Goal: Task Accomplishment & Management: Use online tool/utility

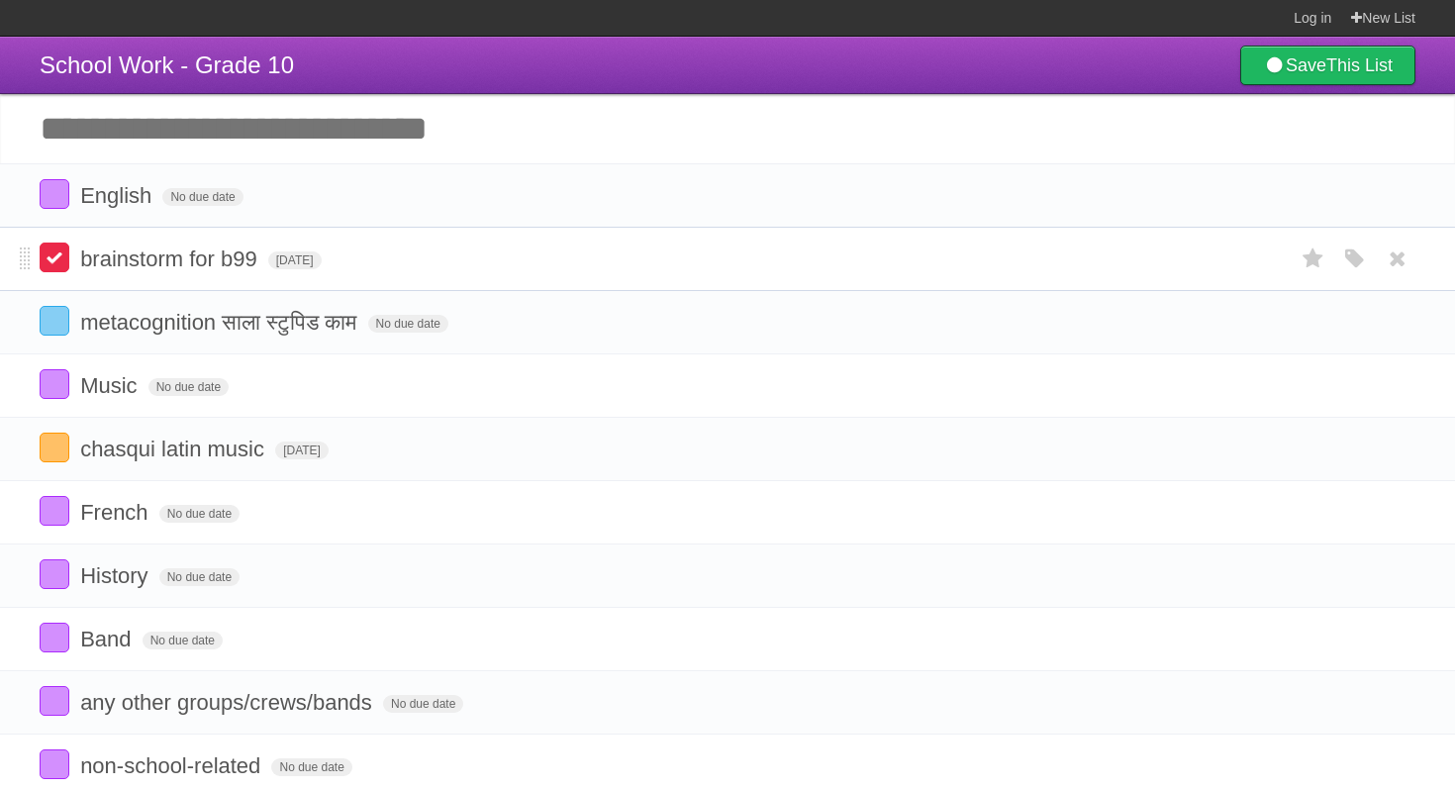
scroll to position [0, 3]
click at [48, 272] on label at bounding box center [52, 257] width 30 height 30
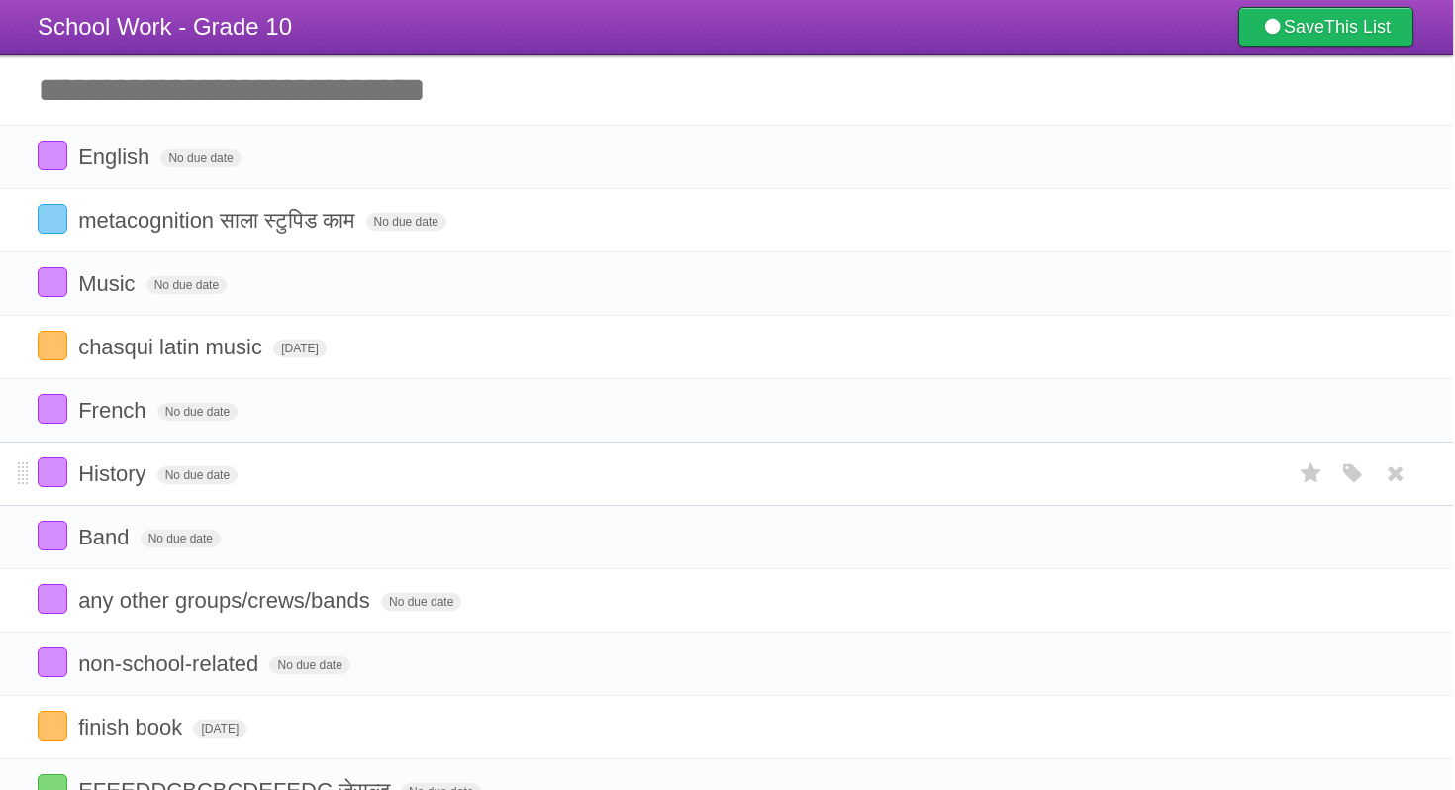
scroll to position [38, 2]
click at [209, 98] on input "Add another task" at bounding box center [725, 90] width 1455 height 69
type input "**********"
click input "*********" at bounding box center [0, 0] width 0 height 0
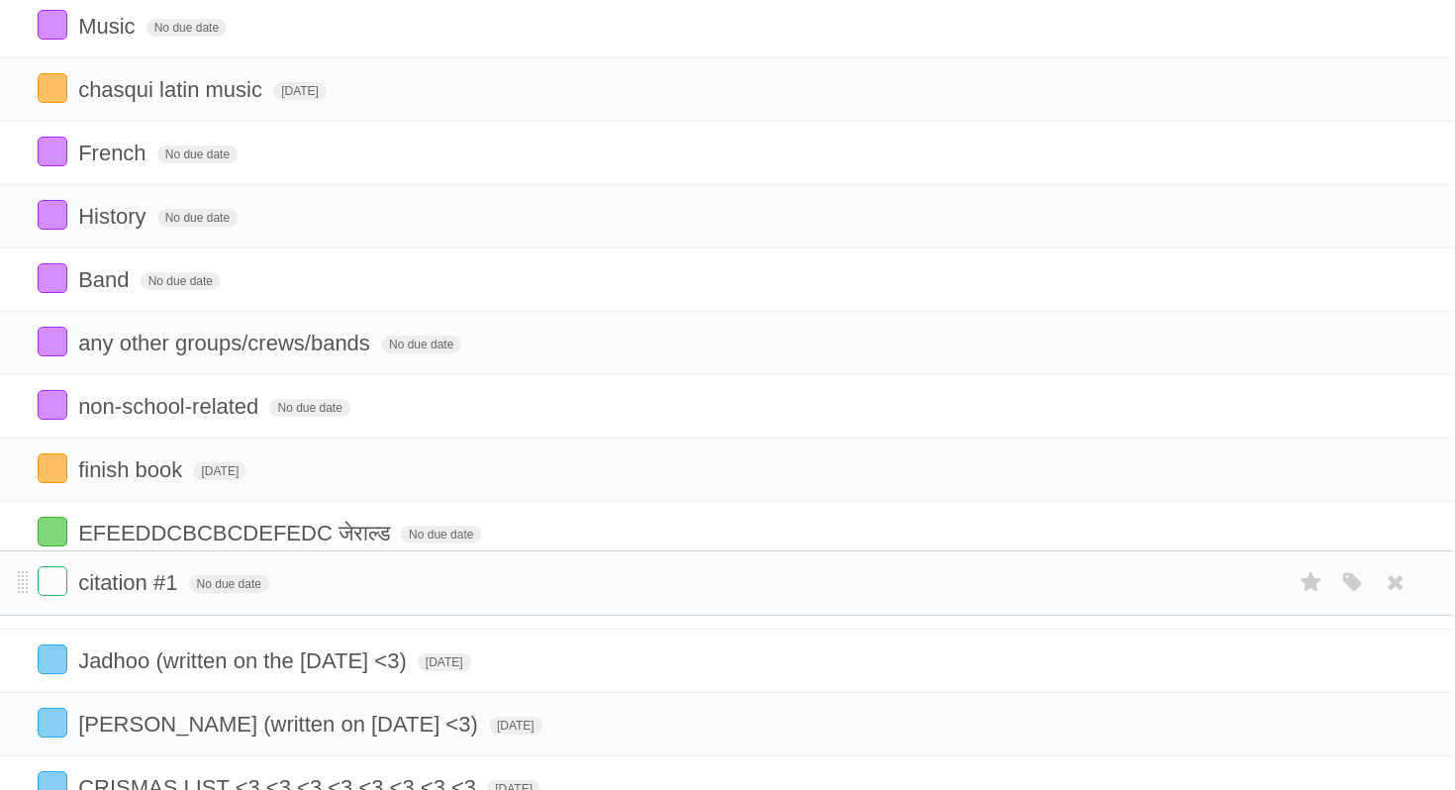
scroll to position [295, 0]
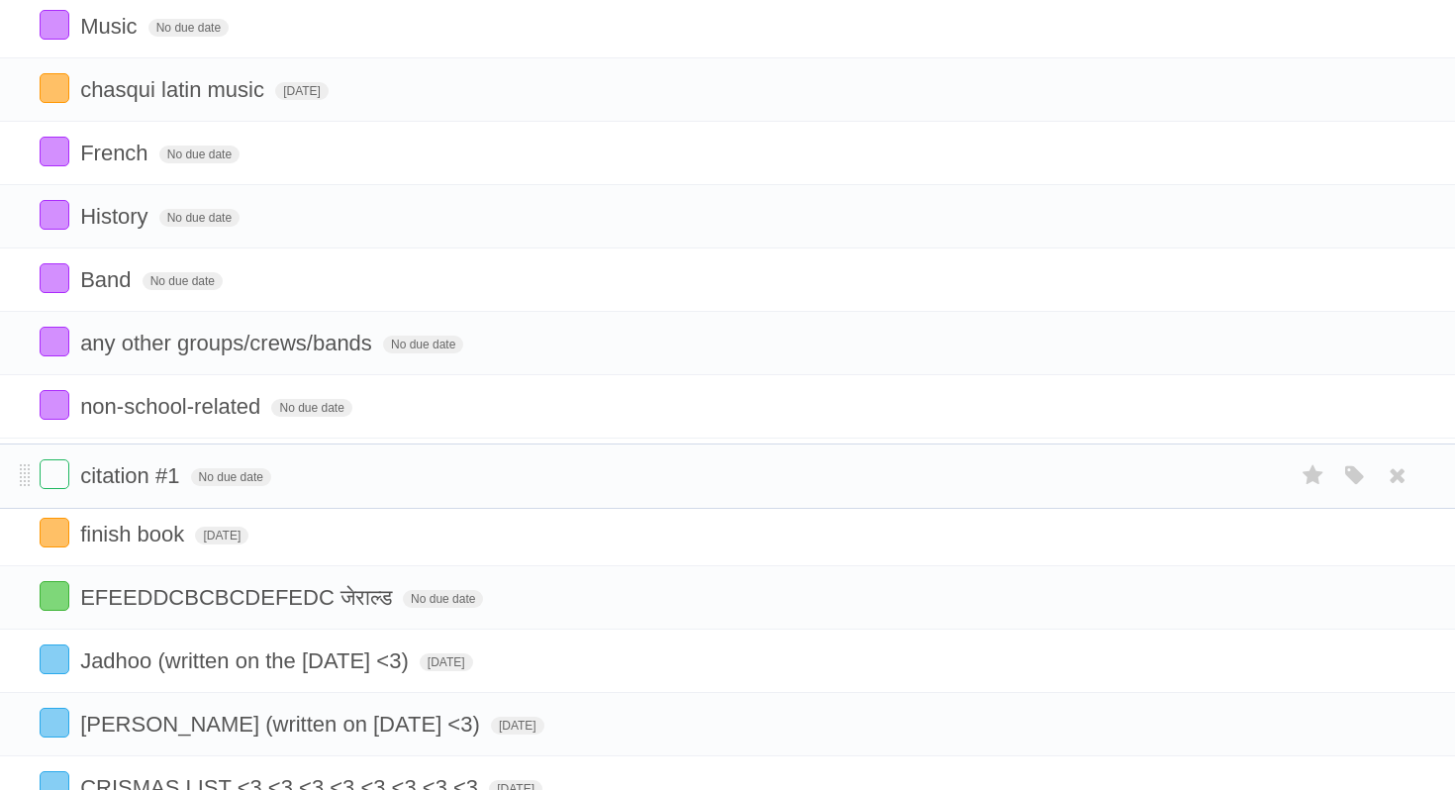
drag, startPoint x: 25, startPoint y: 164, endPoint x: 0, endPoint y: 474, distance: 310.7
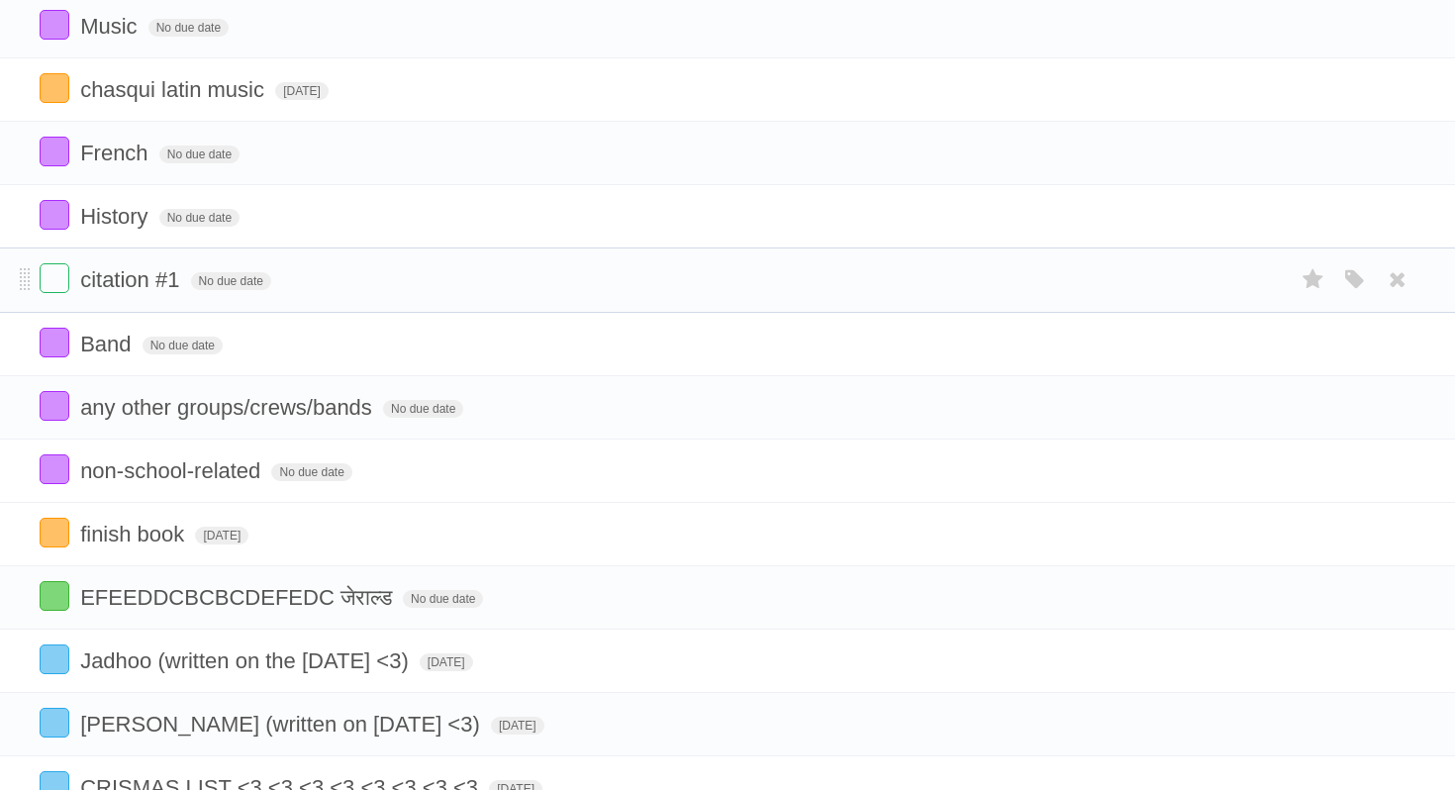
drag, startPoint x: 27, startPoint y: 490, endPoint x: 16, endPoint y: 287, distance: 203.1
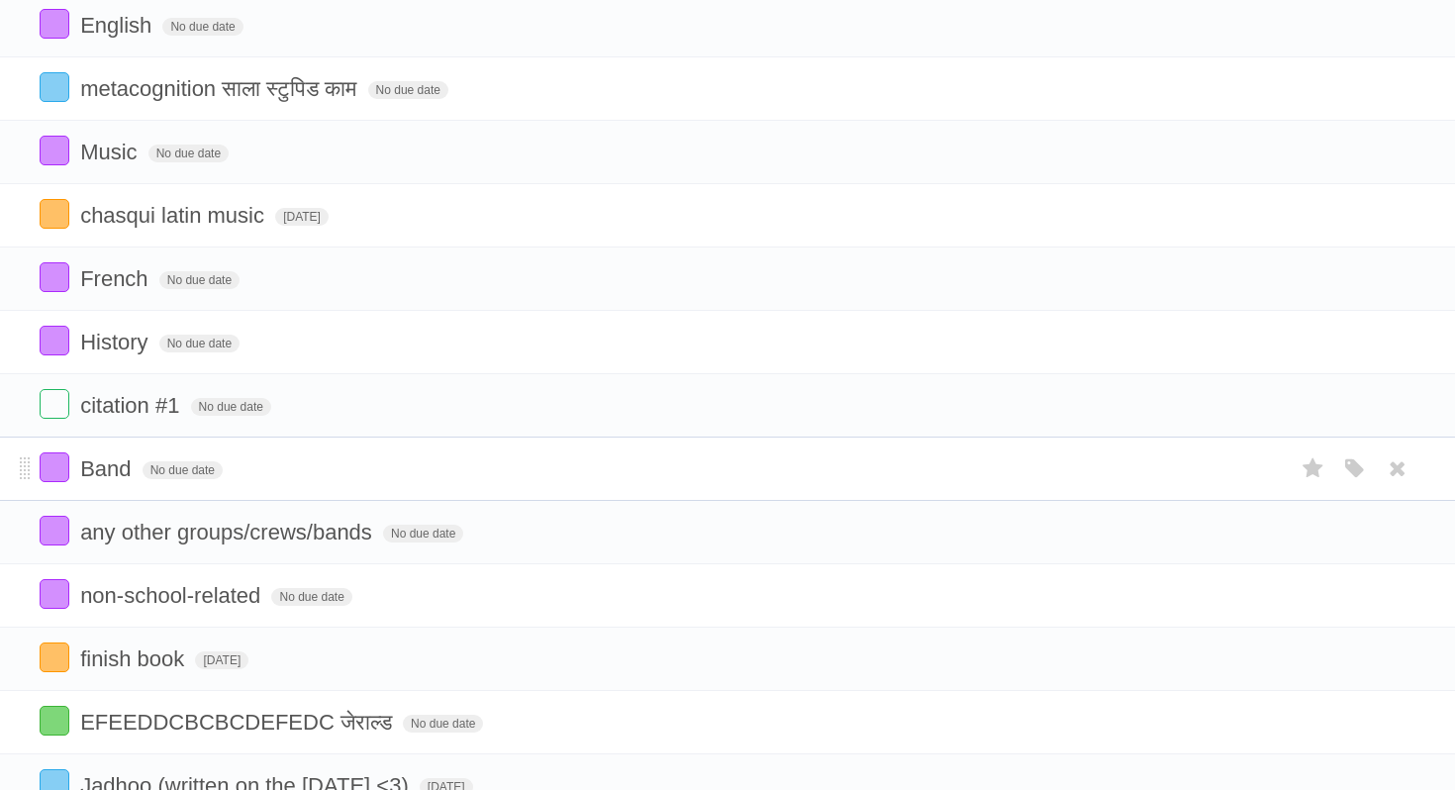
scroll to position [39, 0]
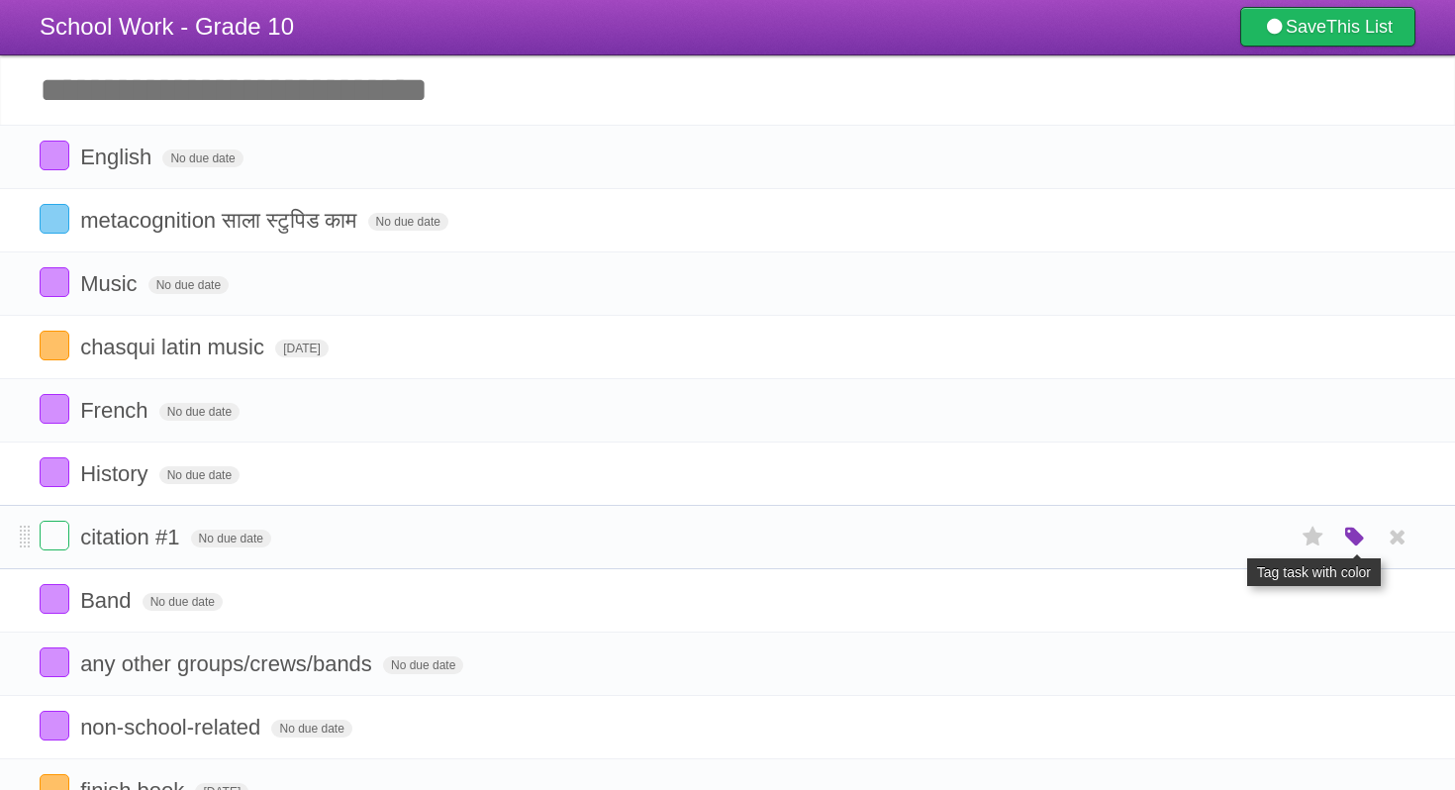
click at [1360, 550] on icon "button" at bounding box center [1355, 537] width 28 height 26
click at [1268, 552] on div "White Red Blue Green Purple Orange" at bounding box center [1223, 538] width 198 height 27
click at [1268, 547] on label "Orange" at bounding box center [1269, 536] width 22 height 22
click at [240, 547] on span "No due date" at bounding box center [231, 538] width 80 height 18
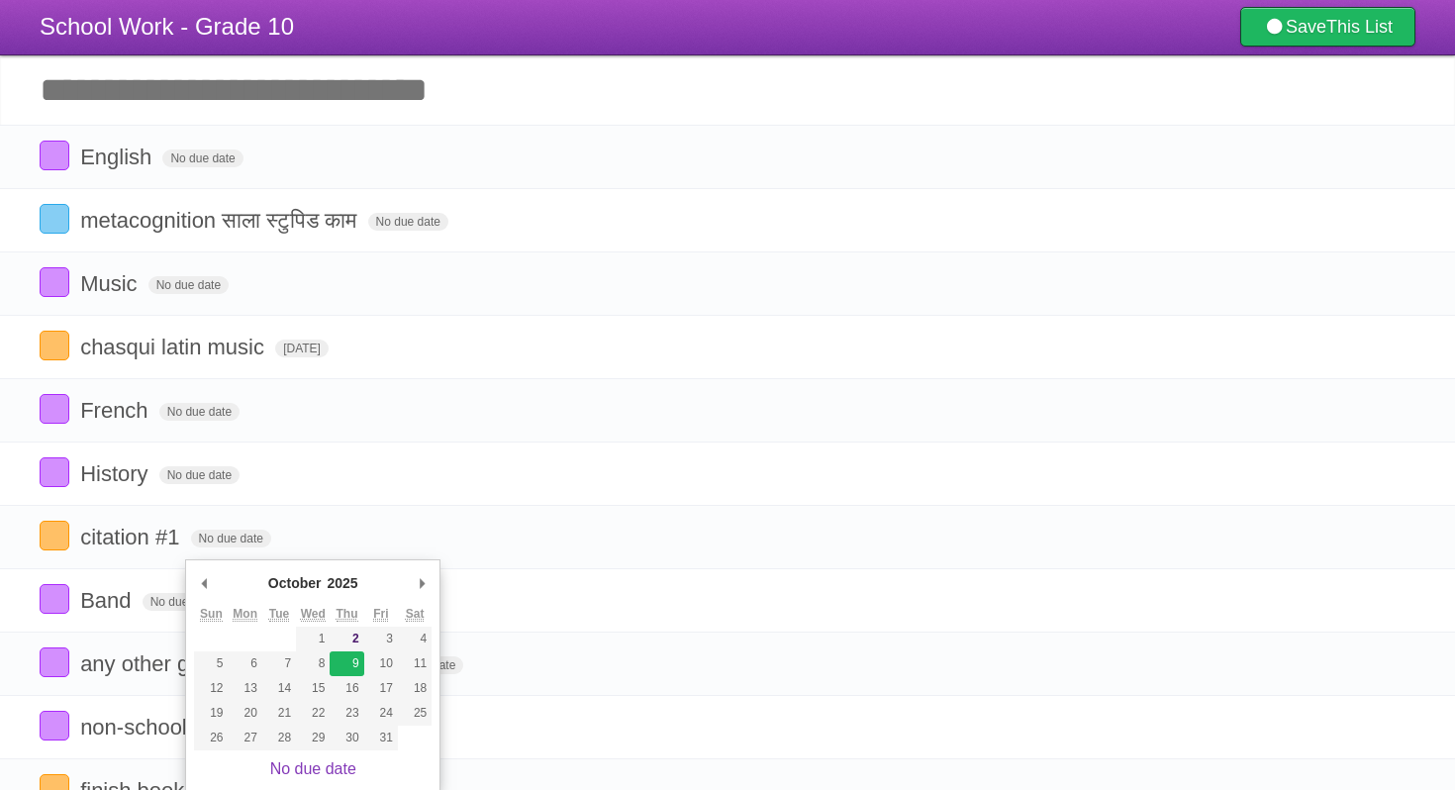
type span "[DATE]"
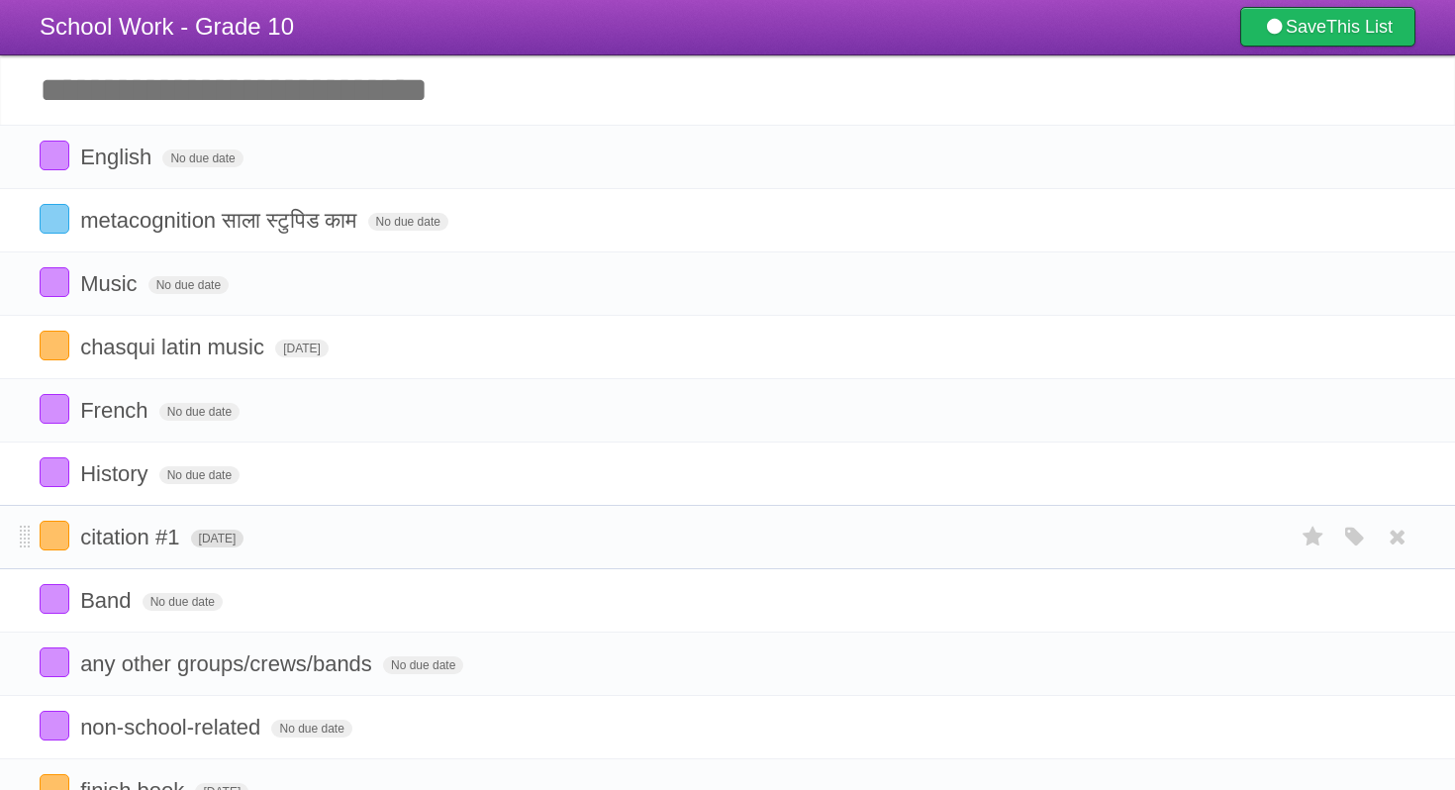
click at [244, 547] on span "[DATE]" at bounding box center [217, 538] width 53 height 18
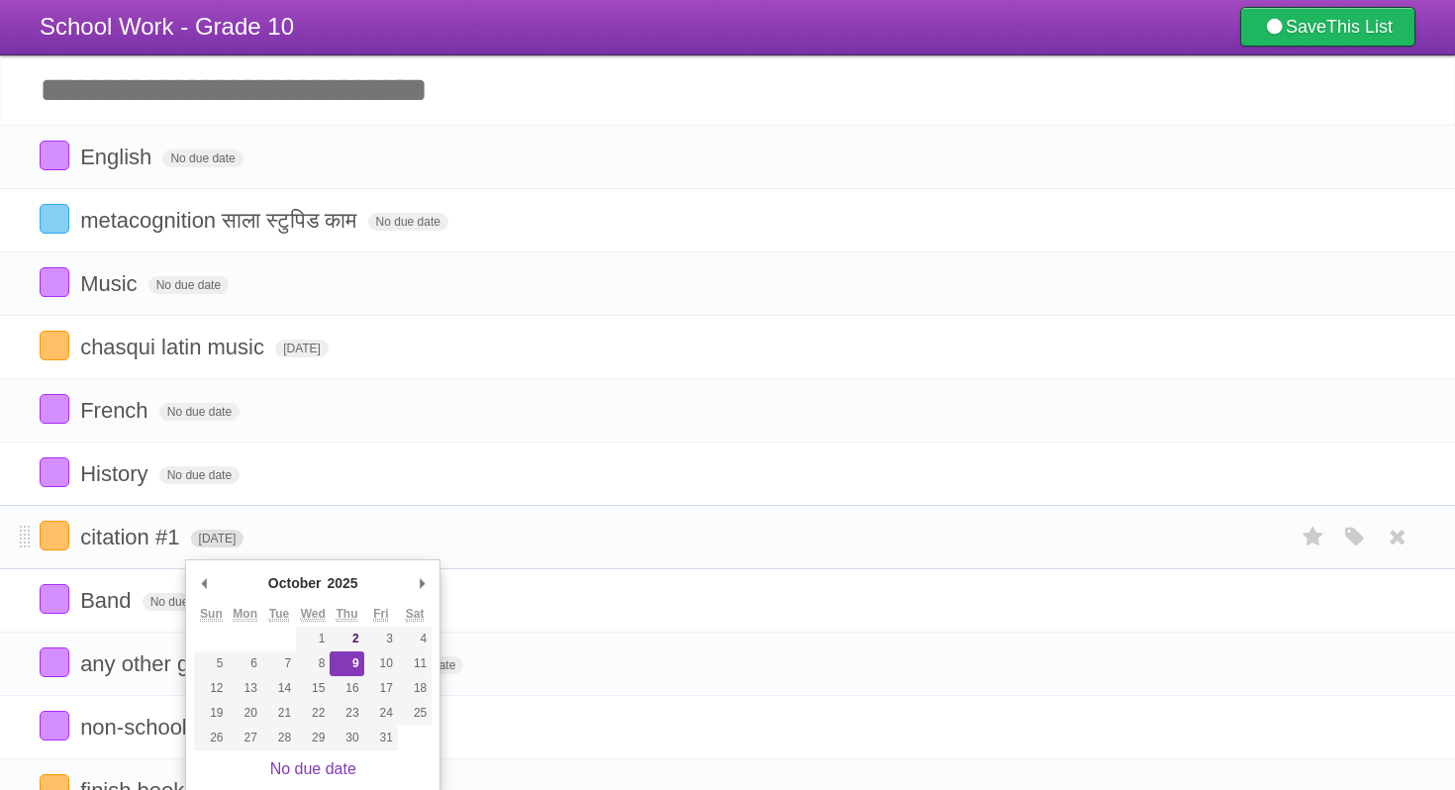
click at [244, 547] on span "[DATE]" at bounding box center [217, 538] width 53 height 18
